Goal: Task Accomplishment & Management: Complete application form

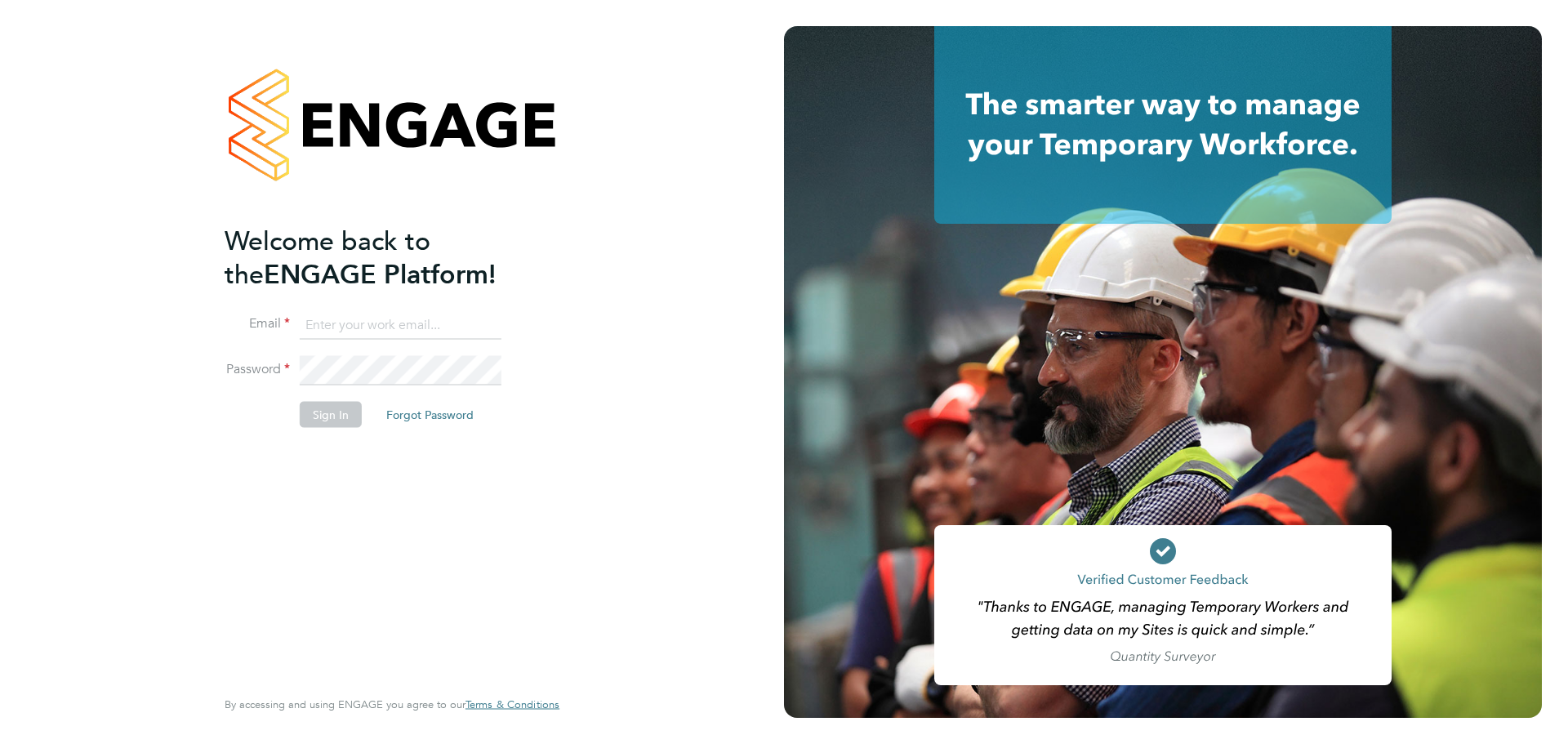
type input "[PERSON_NAME][EMAIL_ADDRESS][PERSON_NAME][DOMAIN_NAME]"
click at [333, 406] on button "Sign In" at bounding box center [331, 414] width 62 height 26
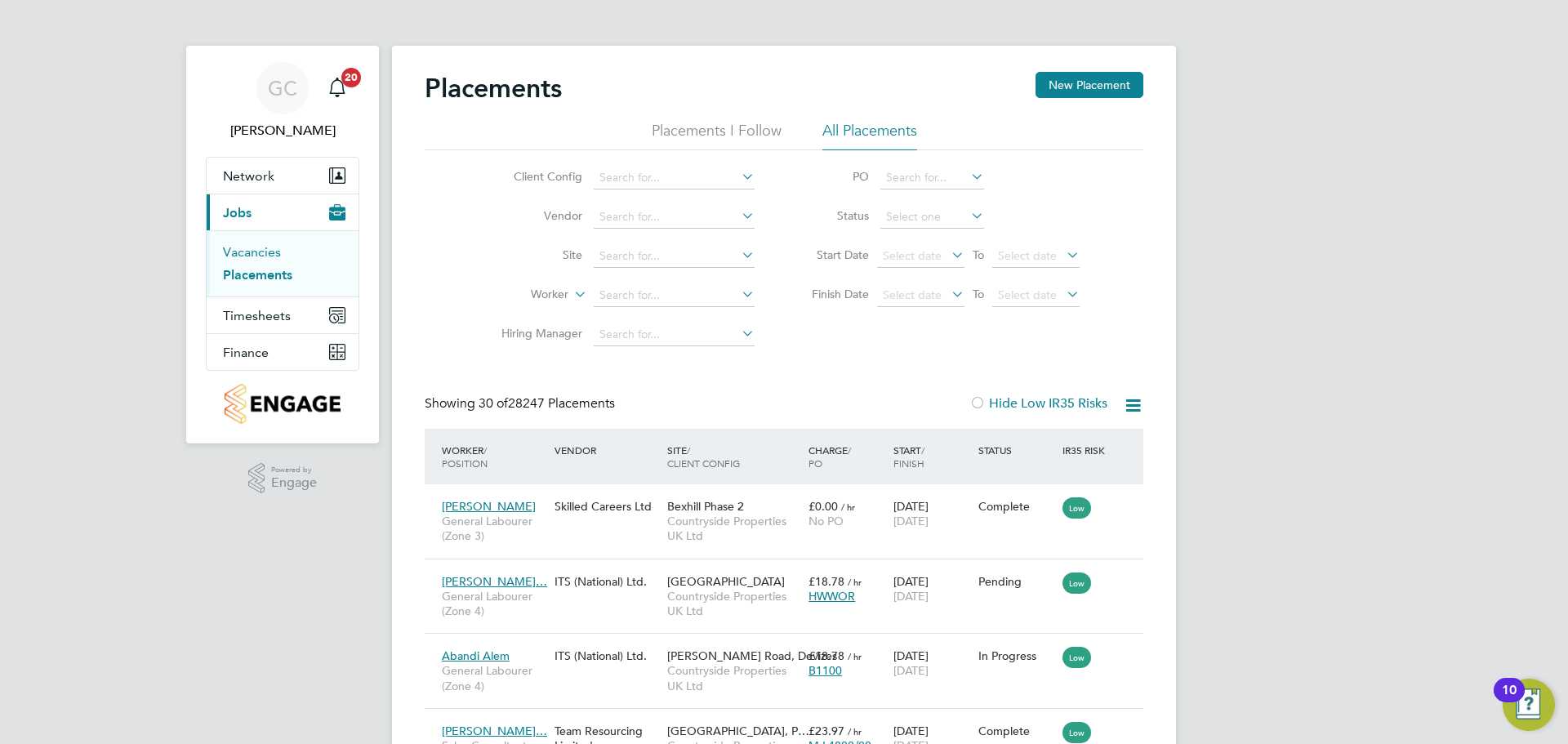
click at [258, 248] on link "Vacancies" at bounding box center [252, 251] width 58 height 16
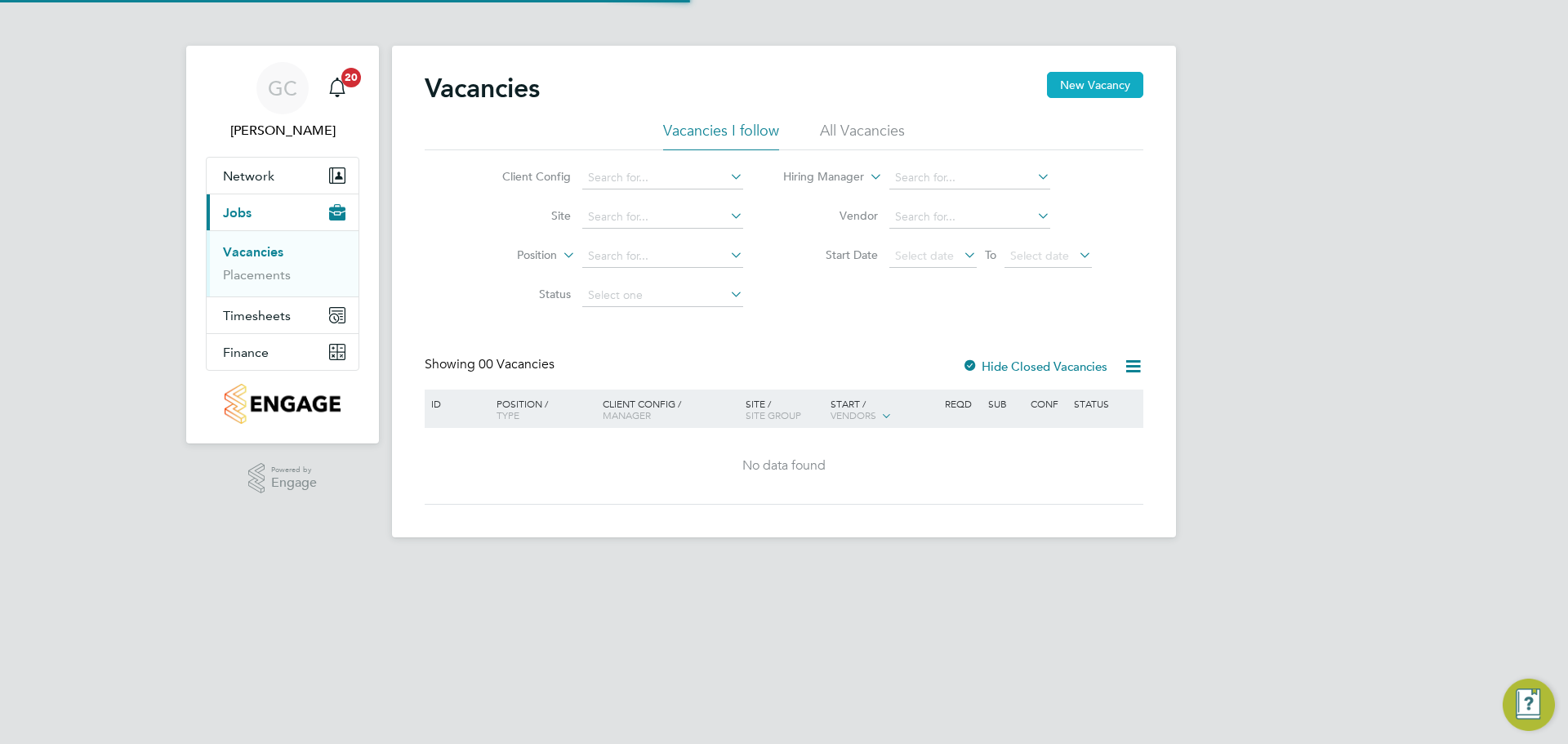
click at [1083, 77] on button "New Vacancy" at bounding box center [1094, 85] width 96 height 26
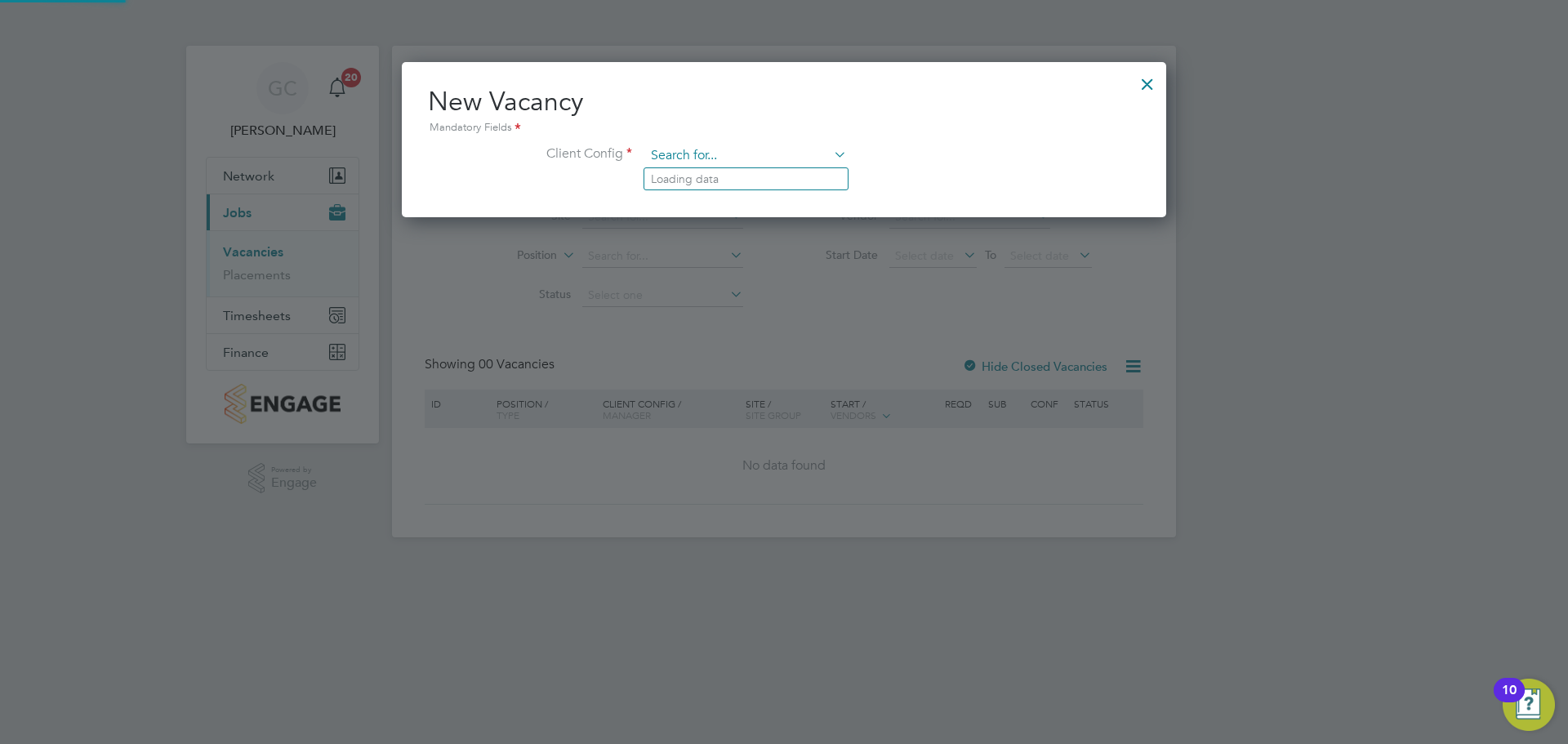
click at [684, 151] on input at bounding box center [746, 156] width 202 height 25
click at [716, 200] on li "Beam Park (Partnership)" at bounding box center [853, 201] width 418 height 22
type input "Beam Park (Partnership)"
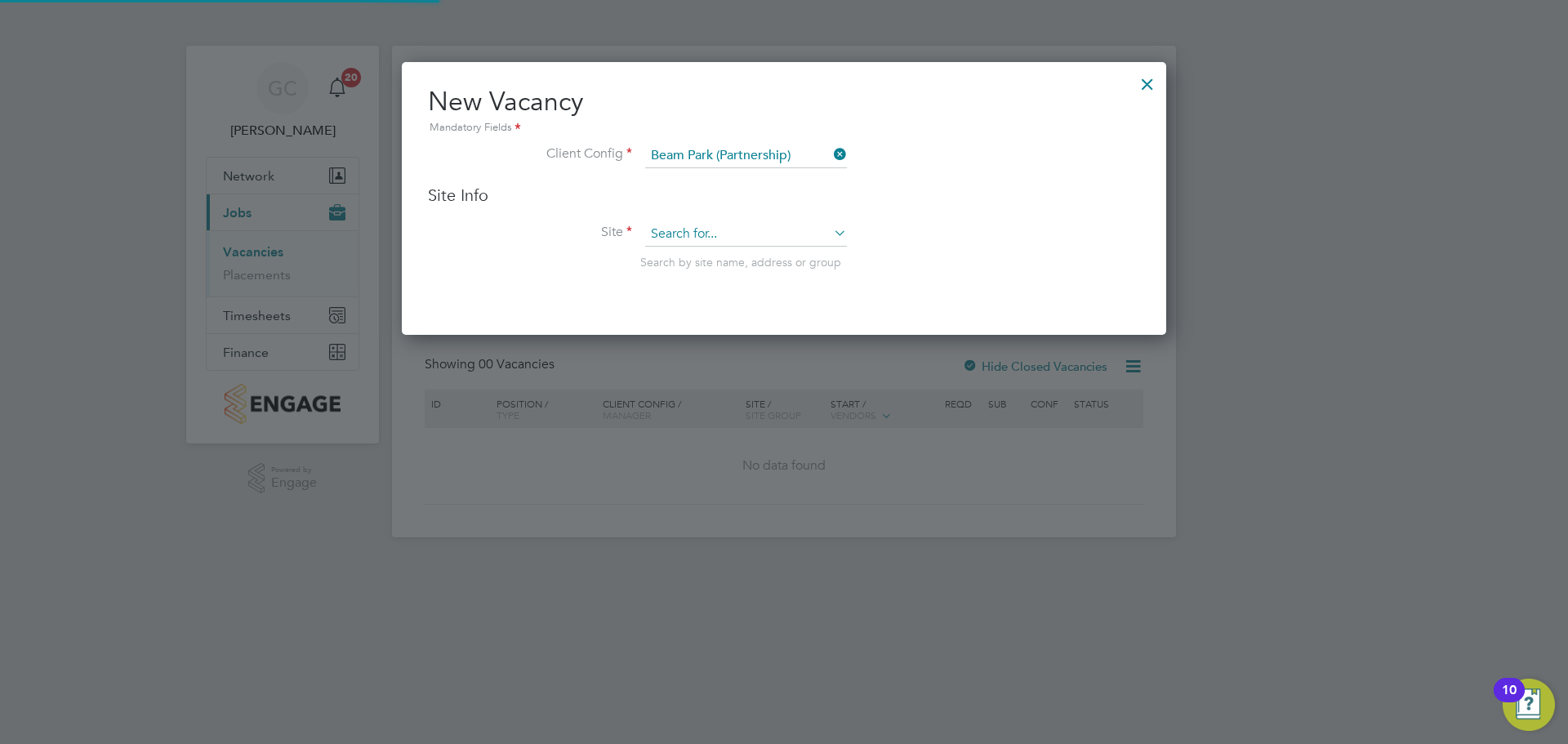
click at [685, 235] on input at bounding box center [746, 235] width 202 height 25
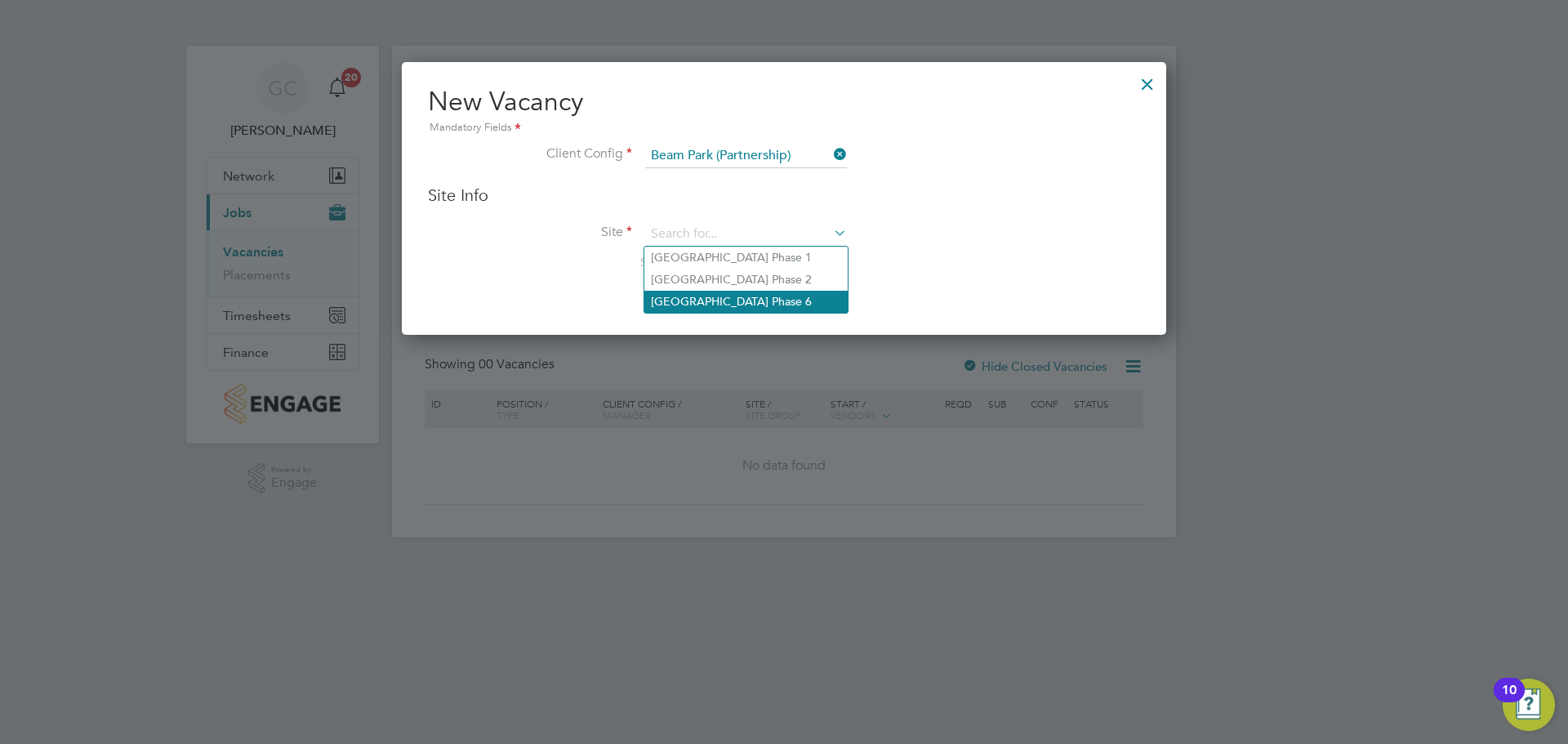
click at [679, 296] on li "Beam Park Phase 6" at bounding box center [746, 301] width 204 height 22
type input "Beam Park Phase 6"
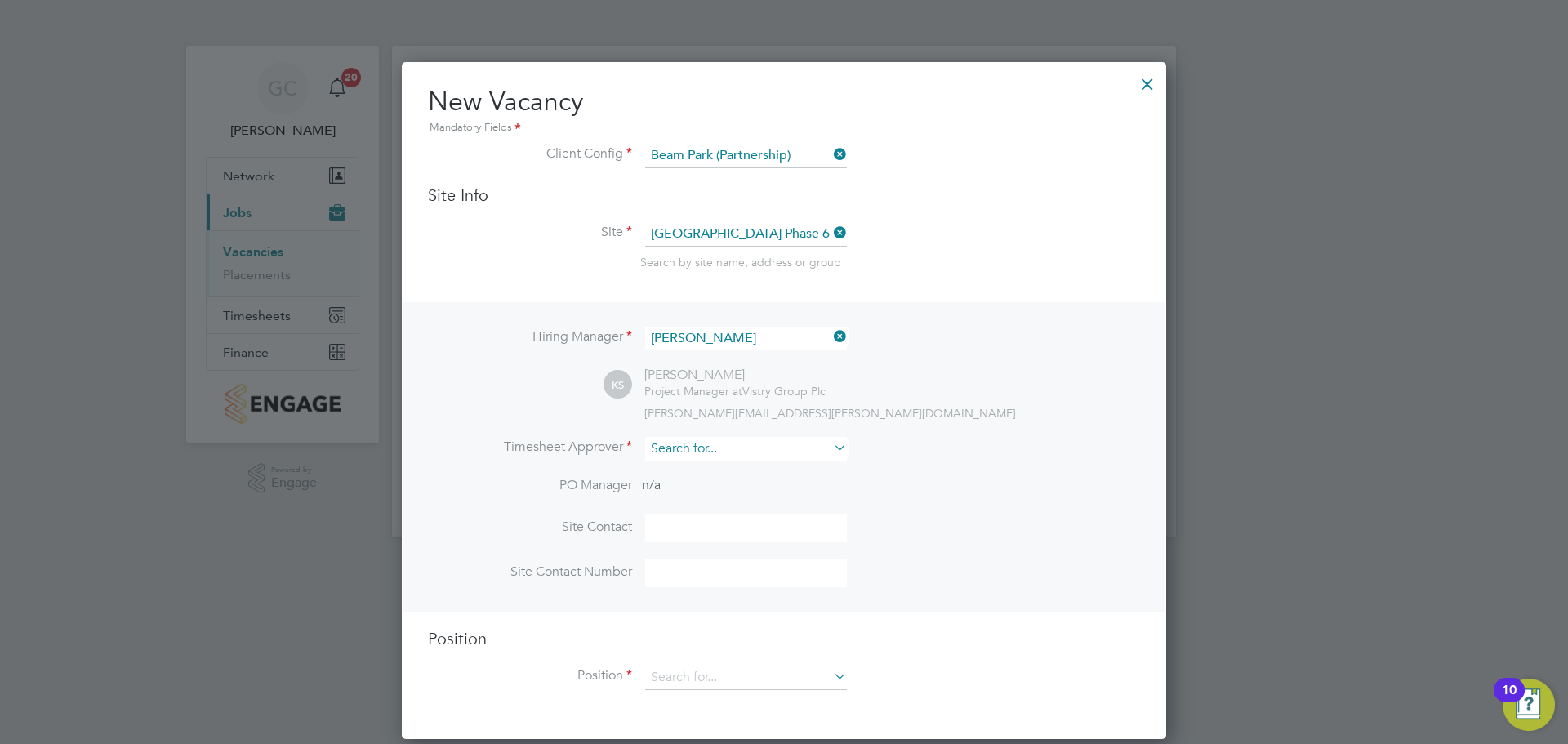
click at [678, 453] on input at bounding box center [746, 448] width 202 height 24
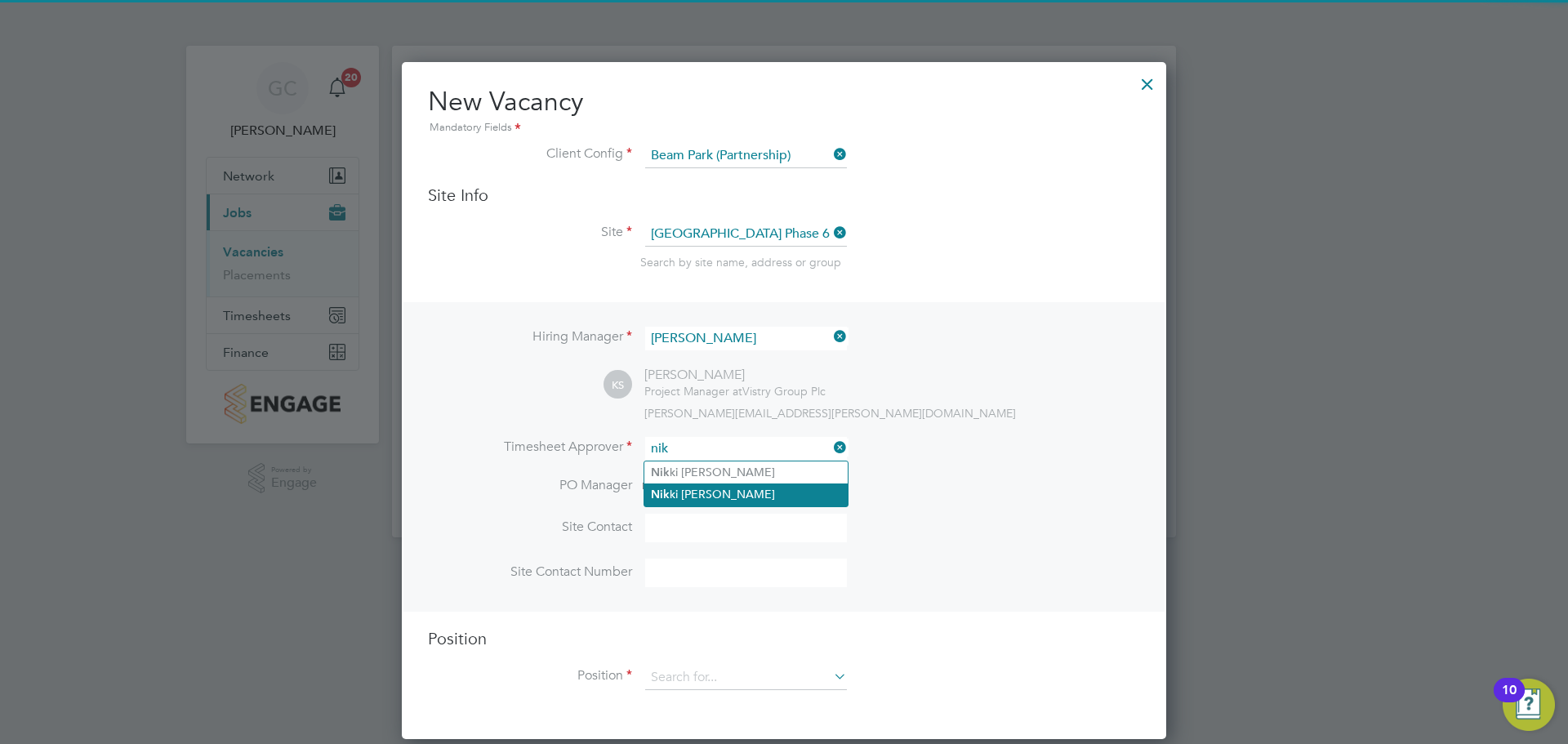
click at [759, 499] on li "Nik ki Hobden" at bounding box center [746, 494] width 204 height 22
type input "Nikki Hobden"
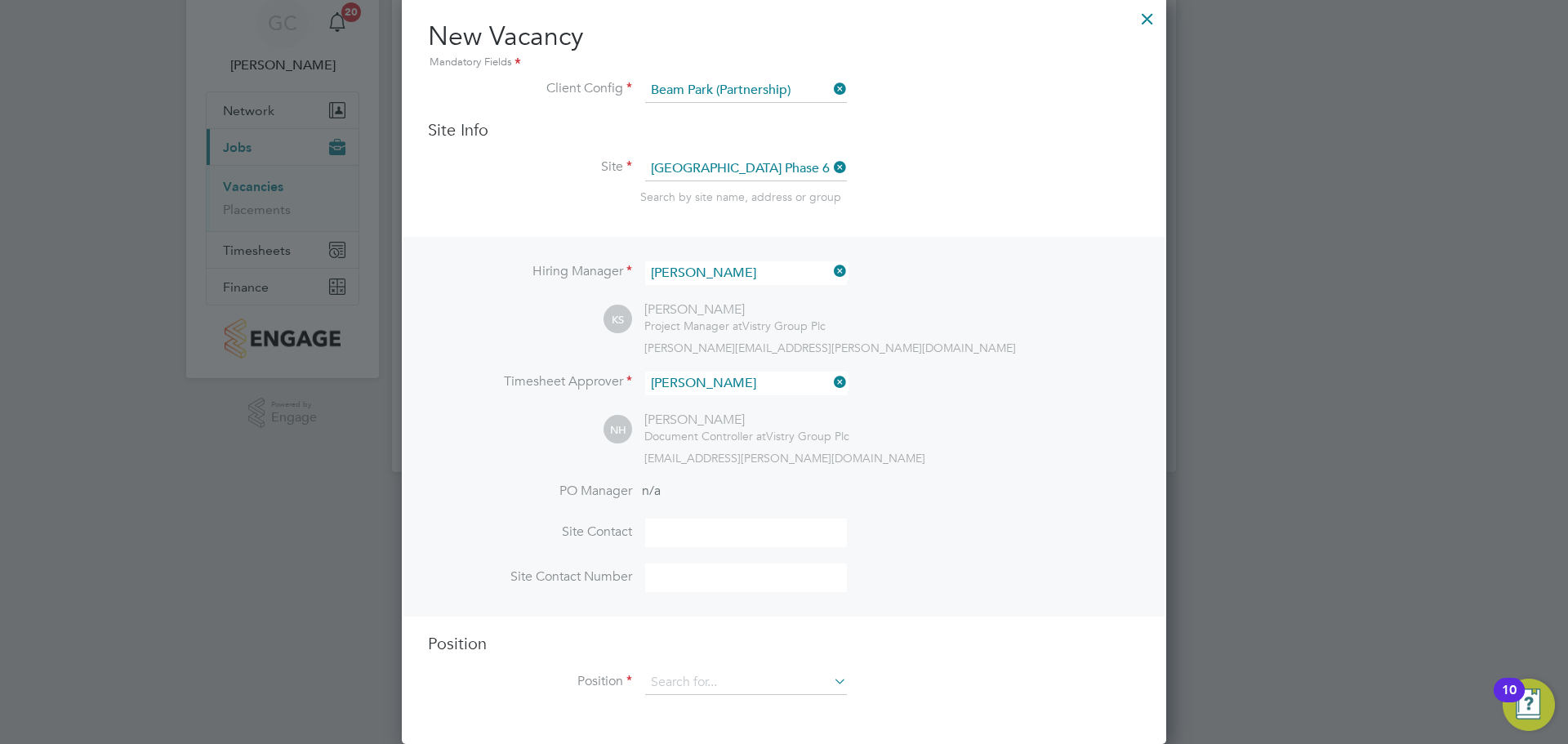
click at [932, 574] on li "Site Contact Number" at bounding box center [783, 586] width 712 height 45
click at [805, 677] on input at bounding box center [746, 682] width 202 height 25
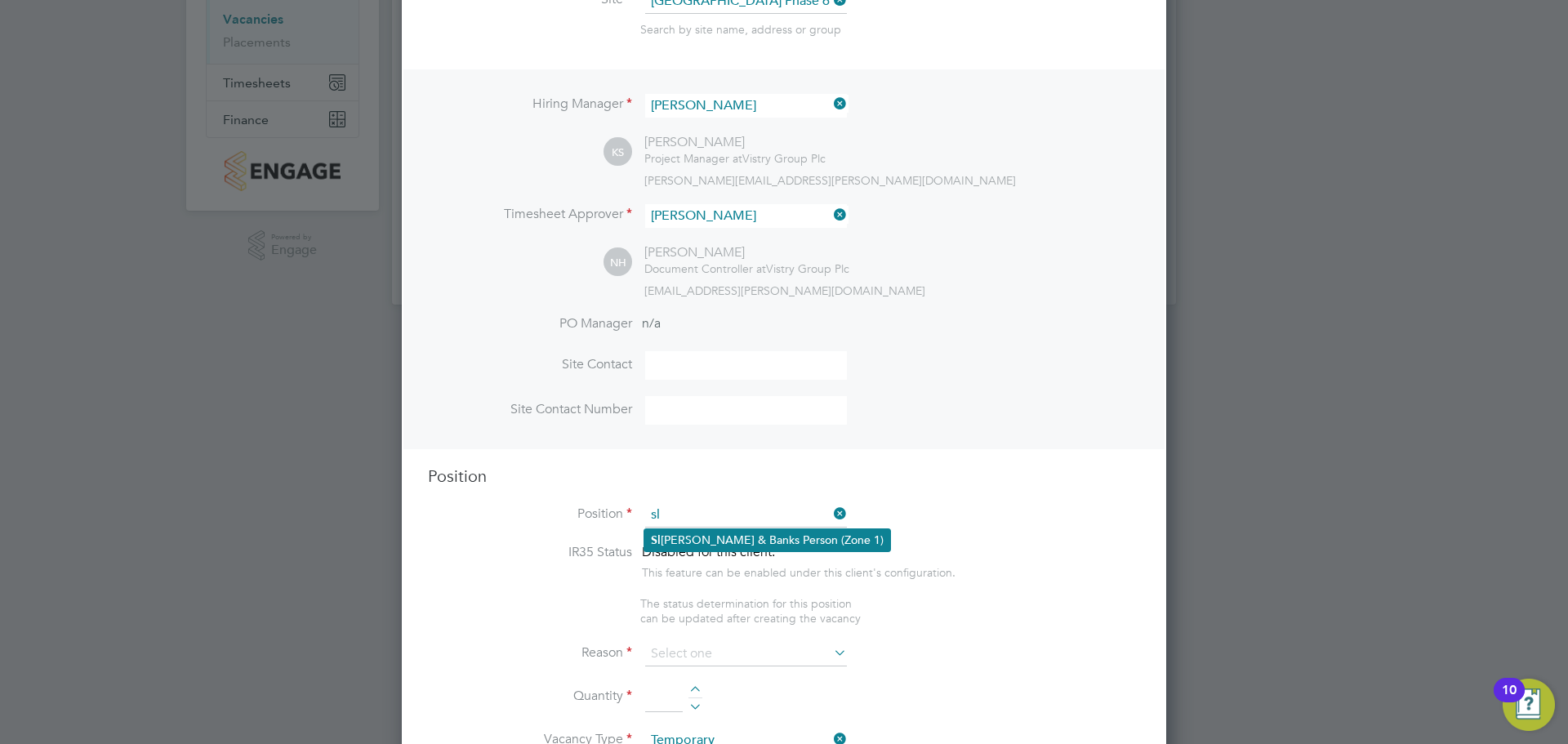
click at [776, 535] on li "Sl inger & Banks Person (Zone 1)" at bounding box center [767, 540] width 245 height 22
type input "Slinger & Banks Person (Zone 1)"
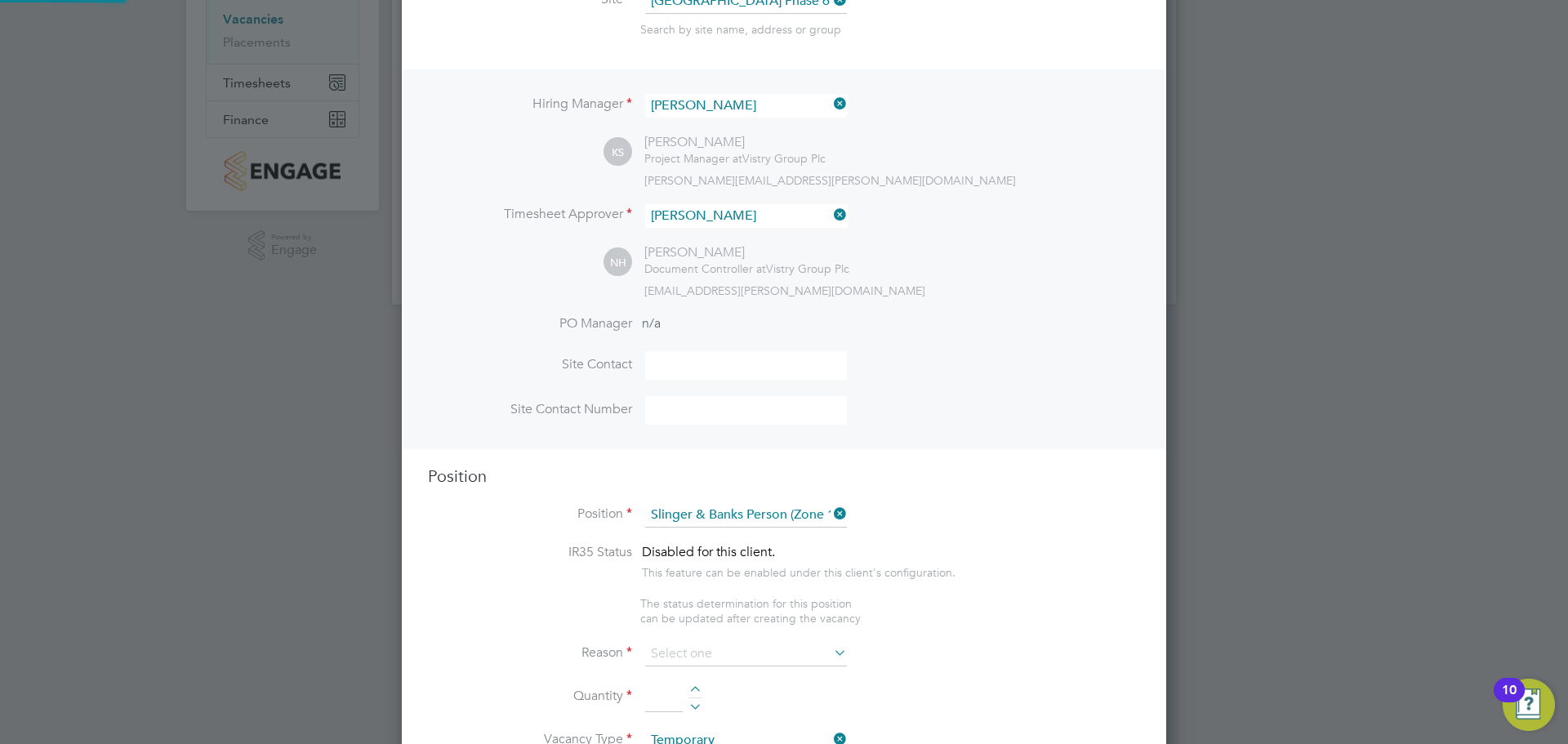
type textarea "- You will be responsible for directing the movement and loading/unloading the …"
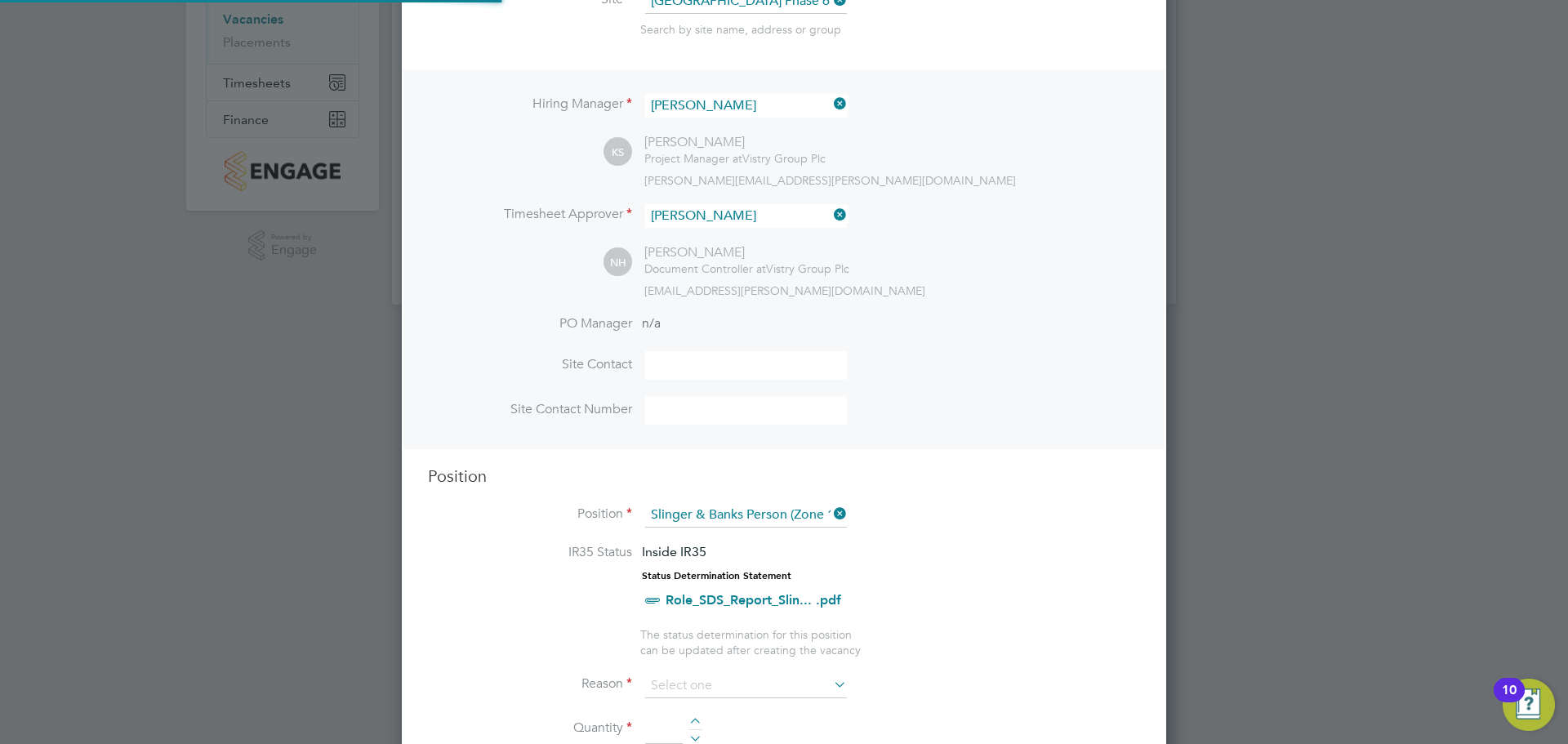
click at [832, 429] on li "Site Contact Number" at bounding box center [783, 418] width 712 height 45
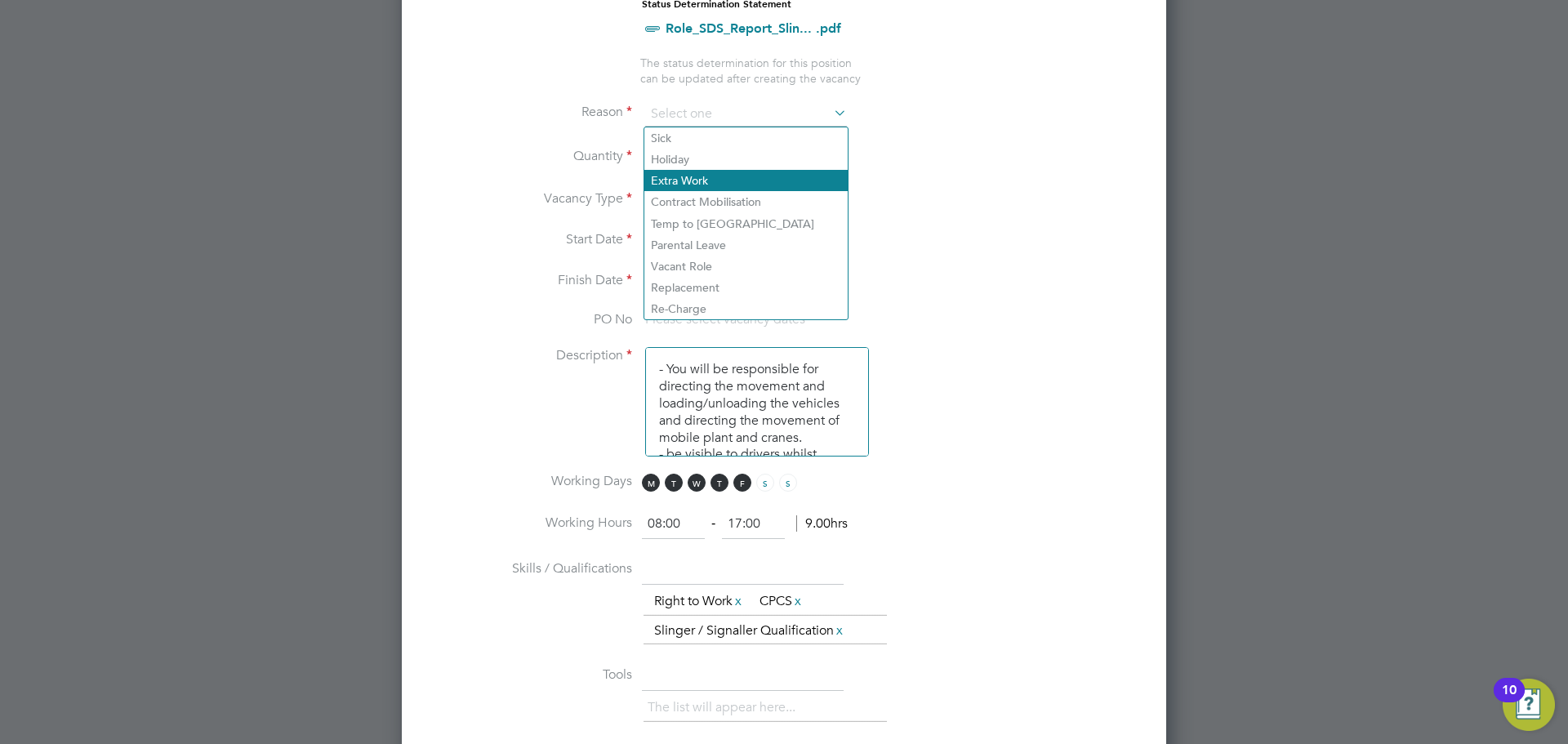
click at [708, 188] on li "Extra Work" at bounding box center [746, 181] width 204 height 21
type input "Extra Work"
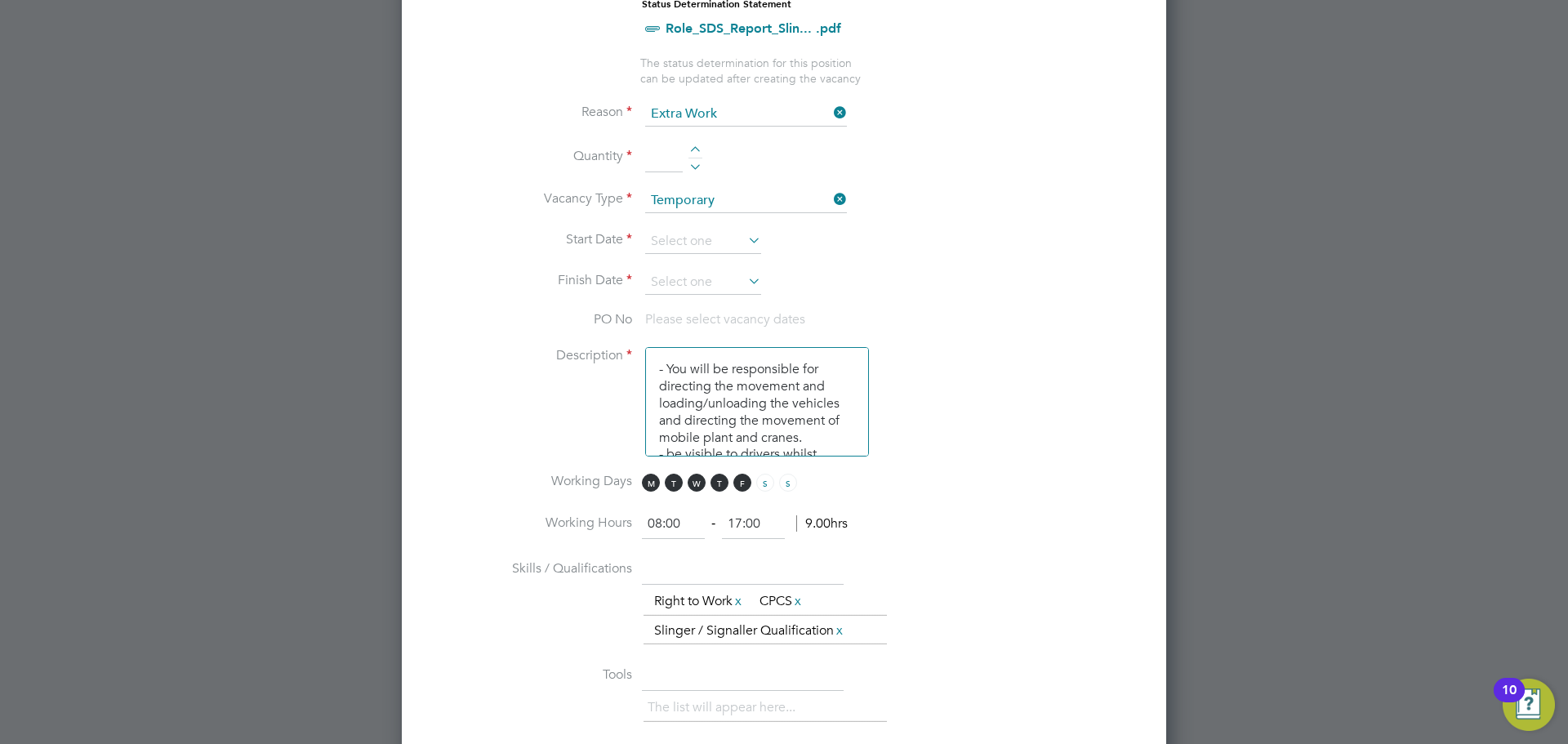
click at [681, 158] on input at bounding box center [664, 158] width 38 height 30
type input "1"
click at [644, 236] on li "Start Date" at bounding box center [783, 250] width 712 height 41
click at [736, 304] on li "Finish Date" at bounding box center [783, 291] width 712 height 41
click at [735, 313] on span "Please select vacancy dates" at bounding box center [725, 319] width 160 height 16
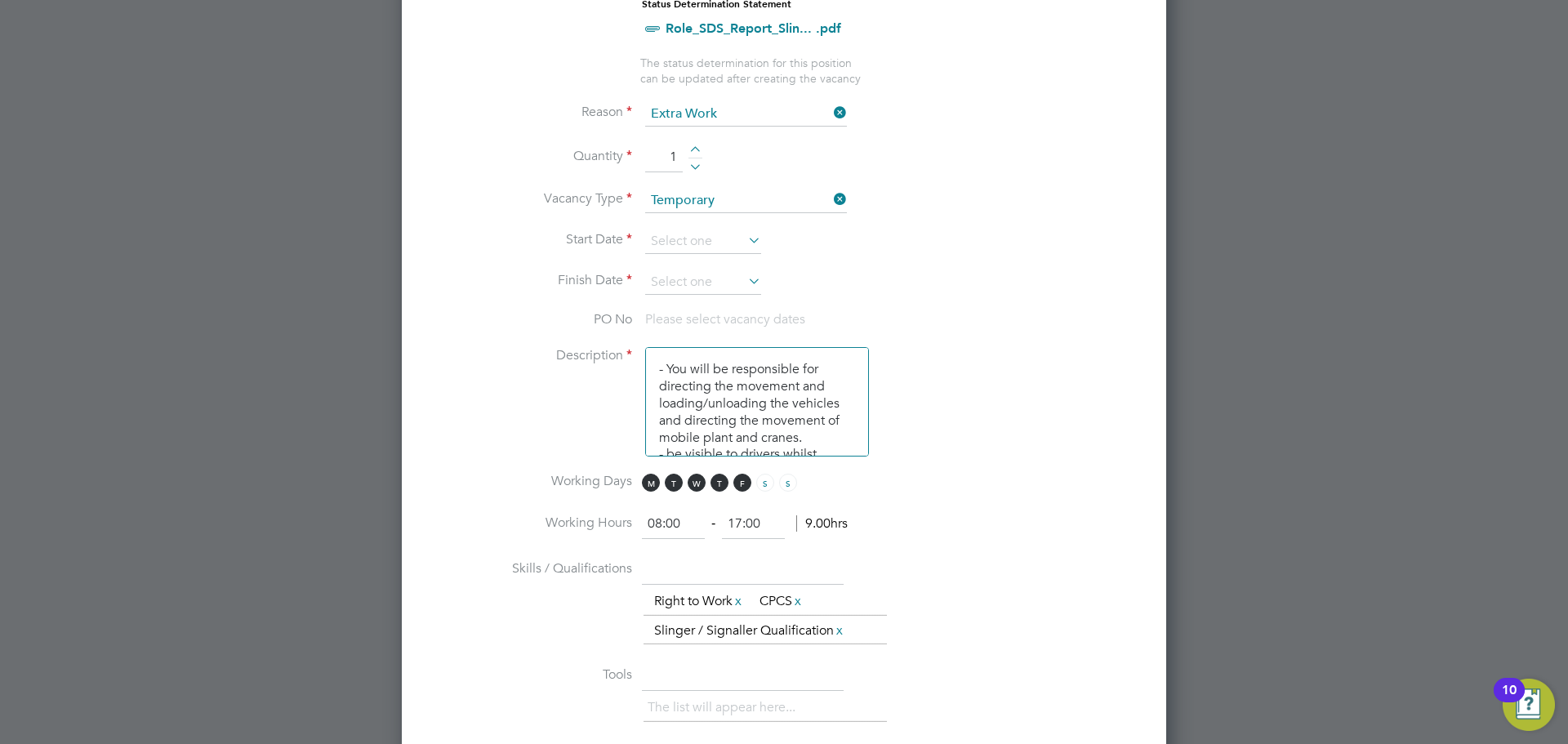
click at [730, 313] on span "Please select vacancy dates" at bounding box center [725, 319] width 160 height 16
click at [708, 320] on span "Please select vacancy dates" at bounding box center [725, 319] width 160 height 16
click at [701, 263] on li "Start Date" at bounding box center [783, 250] width 712 height 41
click at [693, 237] on input at bounding box center [703, 241] width 116 height 25
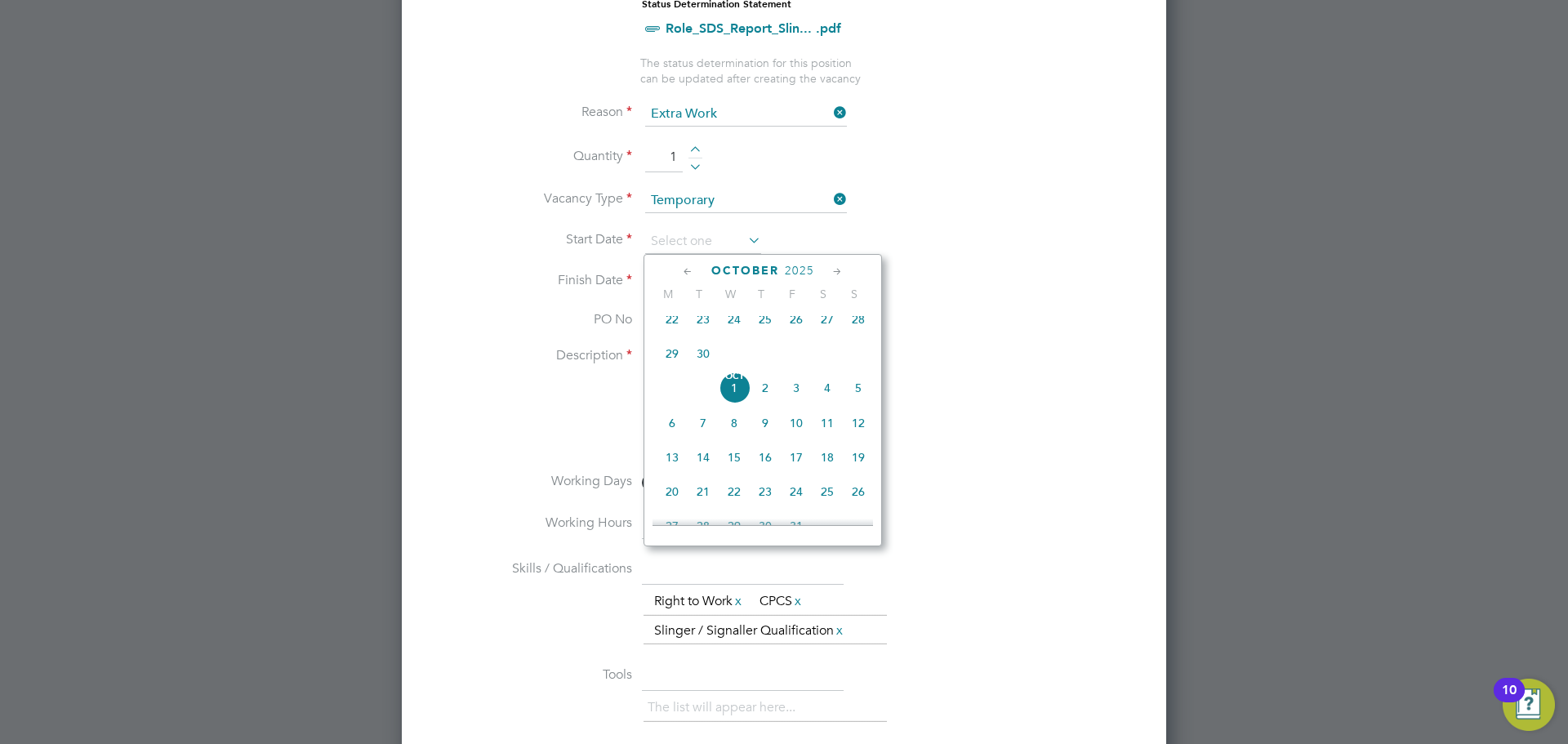
click at [732, 396] on span "Oct 1" at bounding box center [734, 388] width 31 height 31
type input "01 Oct 2025"
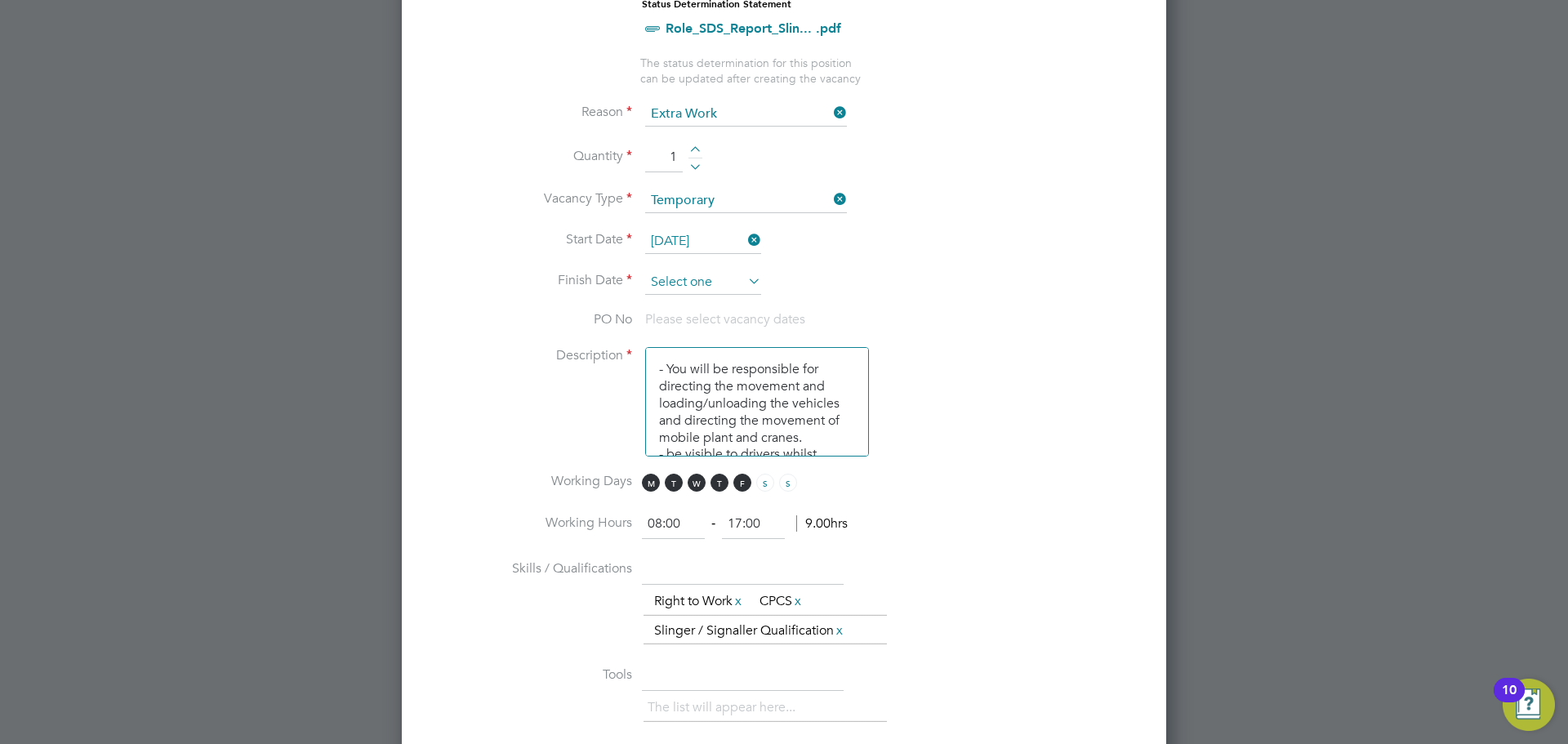
click at [663, 284] on input at bounding box center [703, 282] width 116 height 25
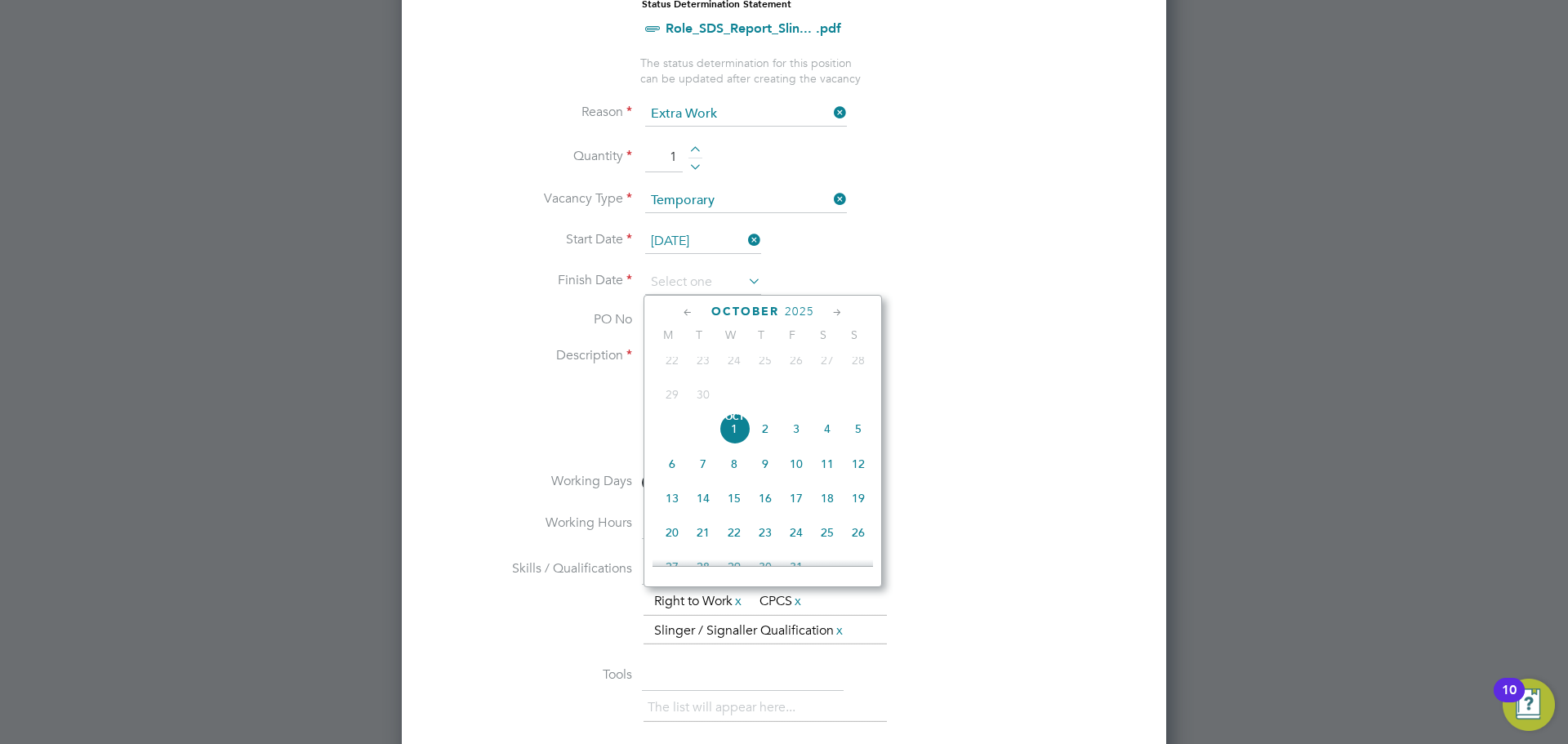
click at [741, 444] on span "Oct 1" at bounding box center [734, 429] width 31 height 31
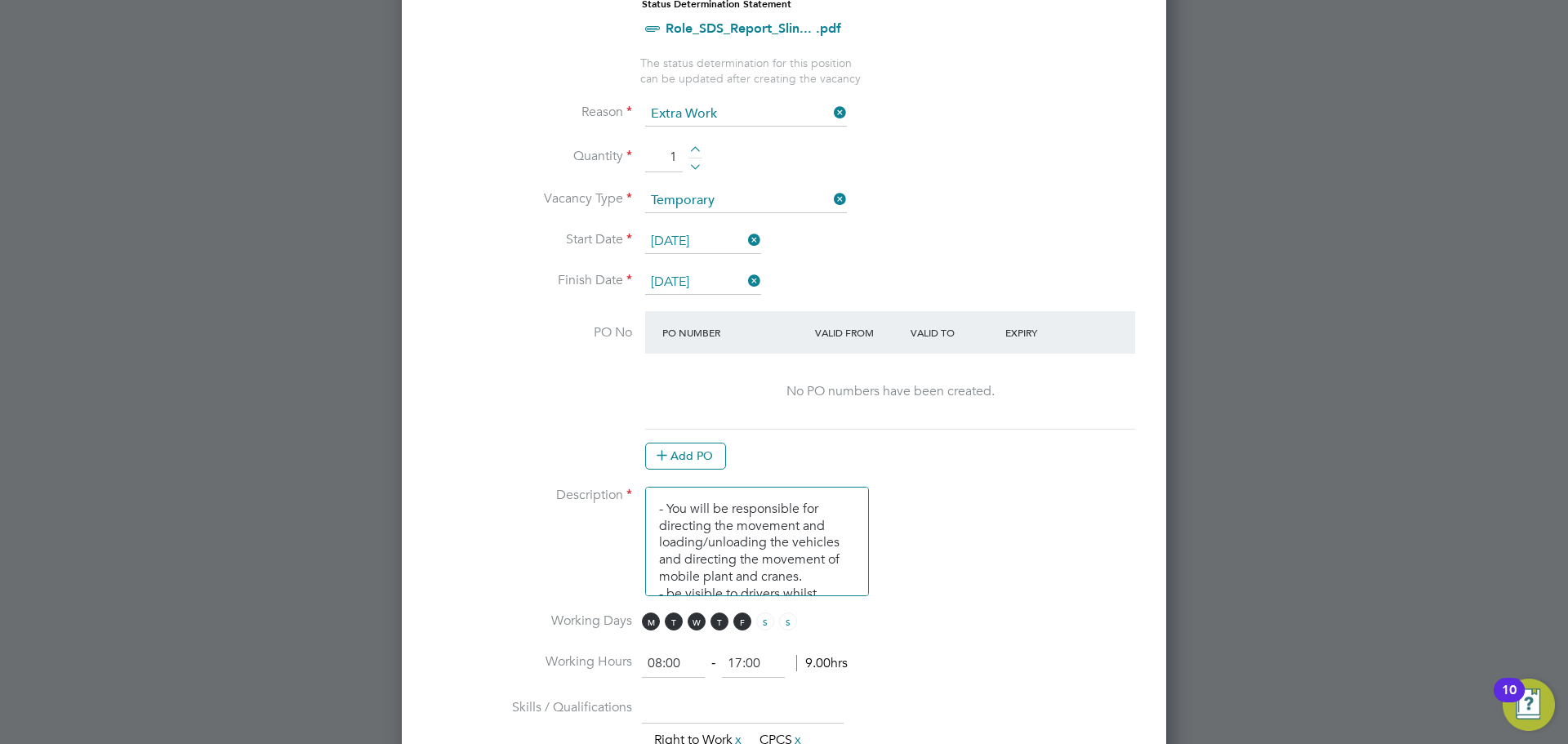
click at [719, 287] on input "01 Oct 2025" at bounding box center [703, 282] width 116 height 25
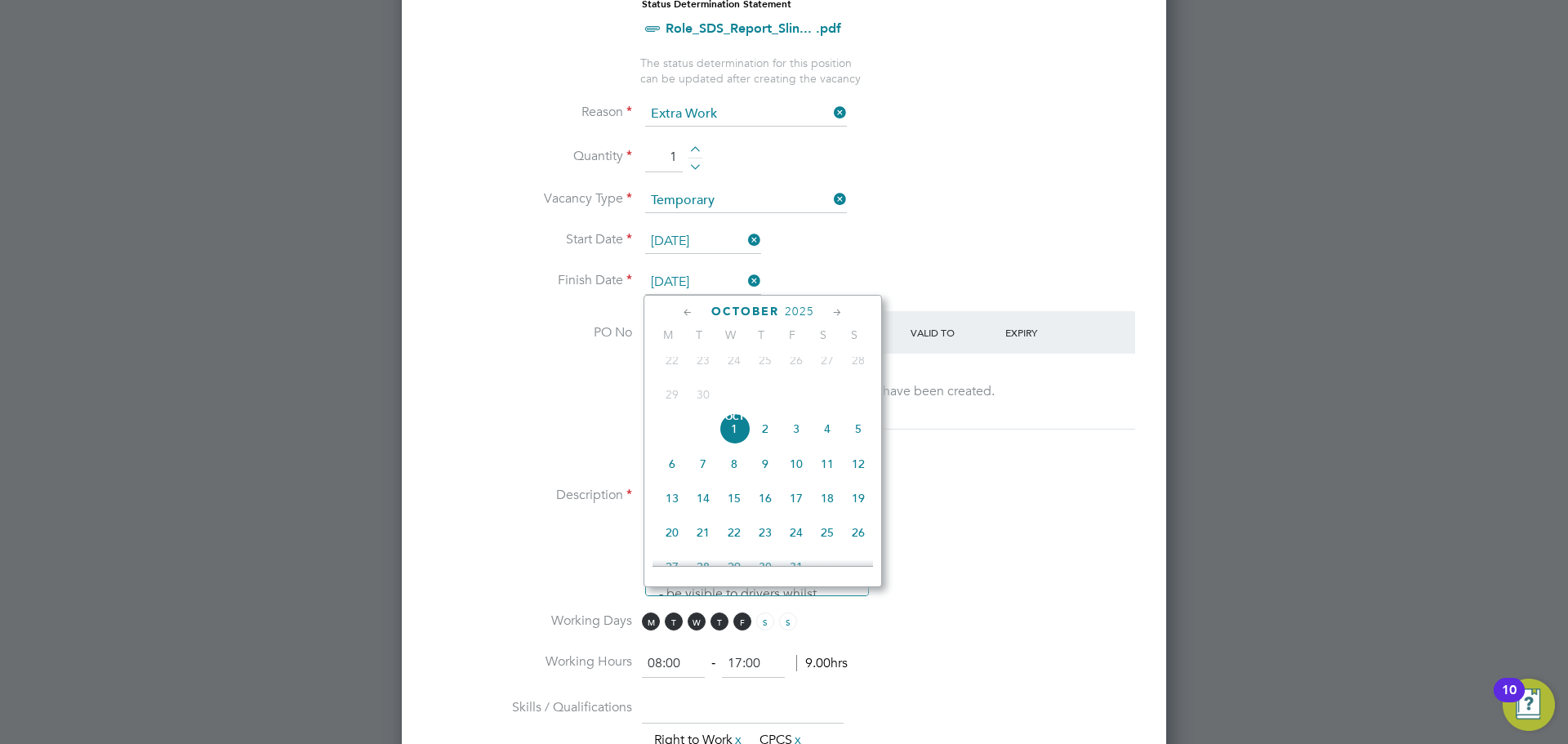
click at [829, 304] on icon at bounding box center [837, 313] width 16 height 18
click at [829, 305] on icon at bounding box center [837, 313] width 16 height 18
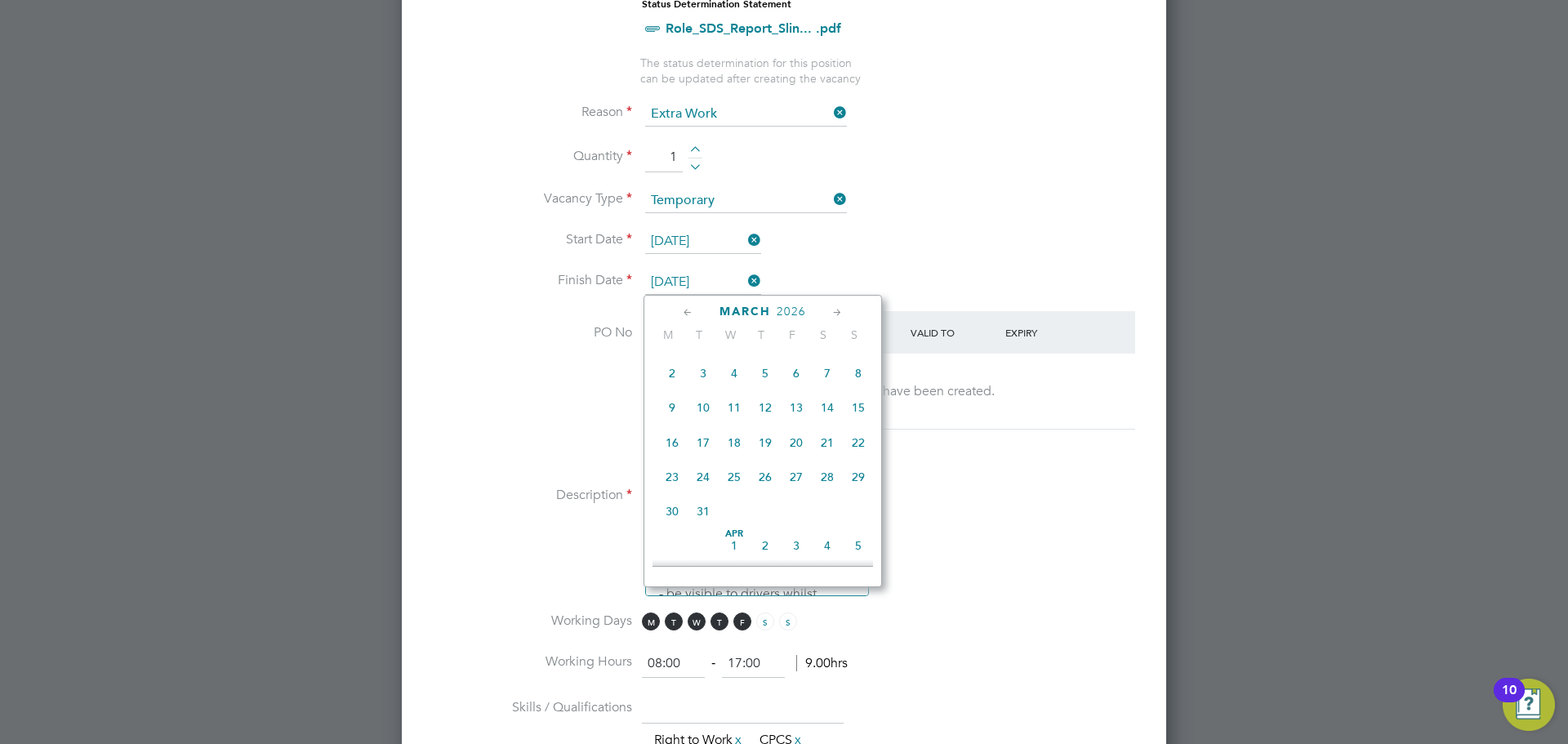
click at [699, 526] on span "31" at bounding box center [703, 512] width 31 height 31
type input "31 Mar 2026"
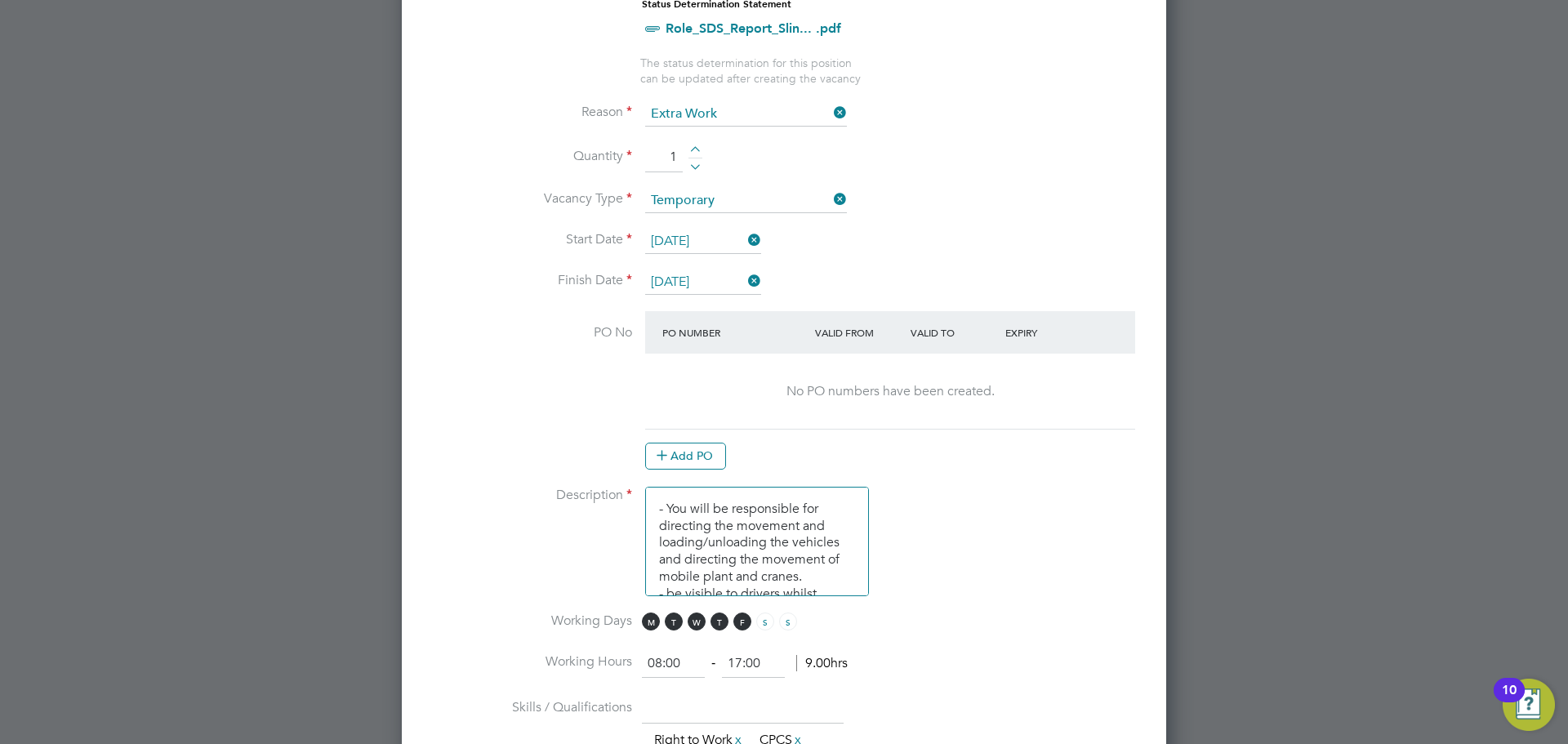
click at [846, 257] on li "Start Date 01 Oct 2025" at bounding box center [783, 250] width 712 height 41
